Goal: Check status: Check status

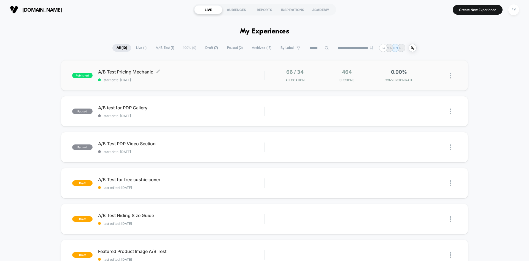
click at [192, 73] on span "A/B Test Pricing Mechanic Click to edit experience details" at bounding box center [181, 72] width 166 height 6
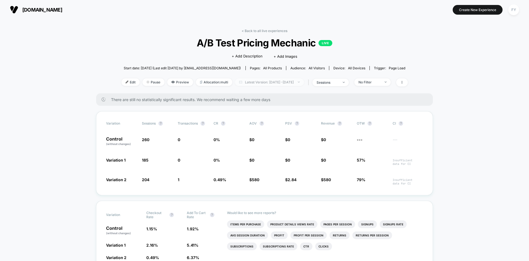
click at [243, 82] on span "Latest Version: [DATE] - [DATE]" at bounding box center [269, 81] width 69 height 7
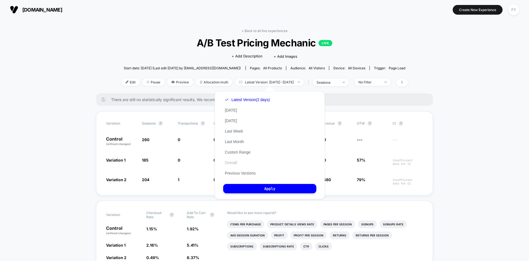
click at [231, 165] on div "Latest Version (2 days) [DATE] [DATE] Last Week Last Month Custom Range Overall…" at bounding box center [247, 136] width 48 height 84
click at [232, 163] on button "Overall" at bounding box center [230, 162] width 15 height 5
click at [253, 188] on button "Apply" at bounding box center [269, 188] width 93 height 9
